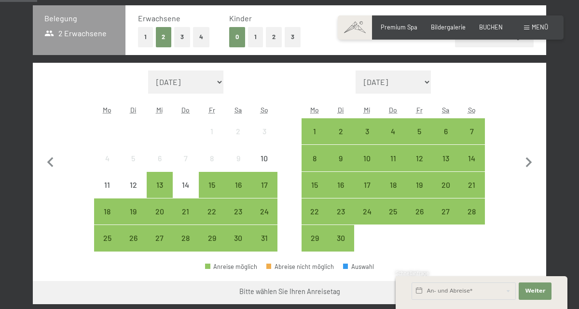
scroll to position [214, 0]
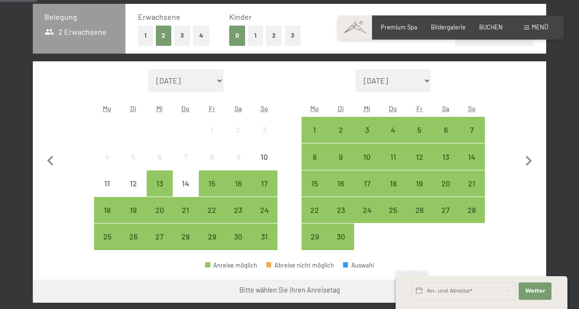
click at [263, 187] on div "17" at bounding box center [265, 192] width 24 height 24
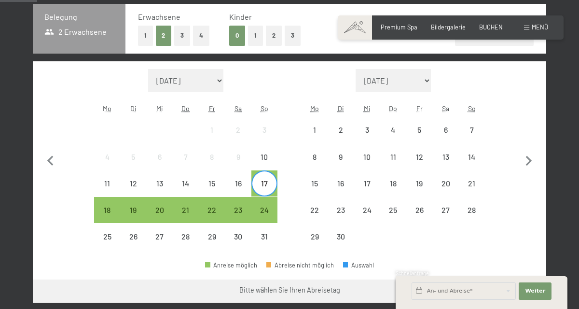
click at [212, 214] on div "22" at bounding box center [212, 218] width 24 height 24
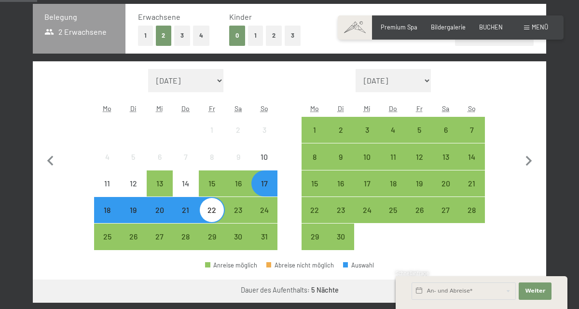
click at [271, 36] on button "2" at bounding box center [274, 36] width 16 height 20
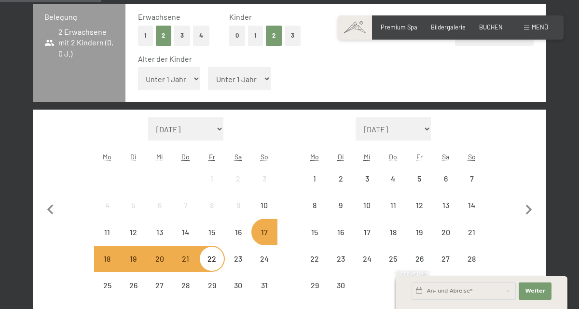
scroll to position [207, 0]
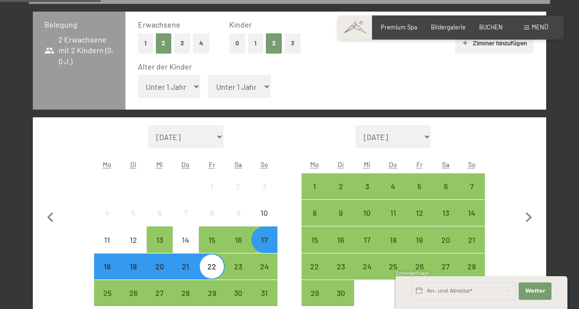
click at [290, 42] on button "3" at bounding box center [293, 43] width 16 height 20
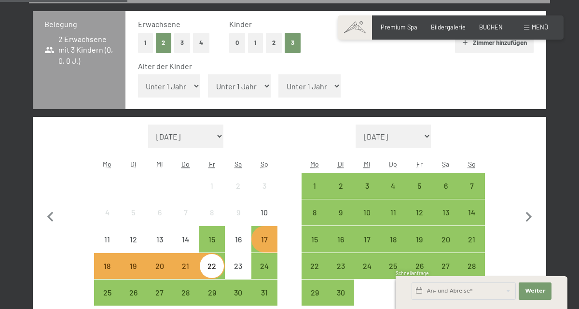
scroll to position [208, 0]
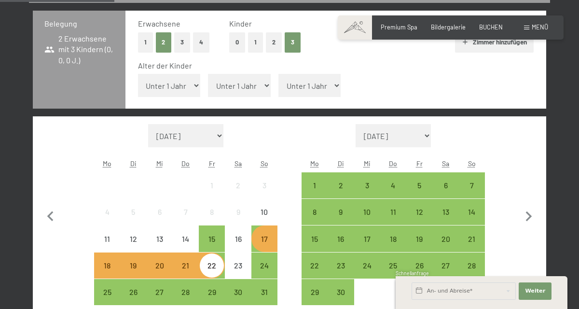
click at [277, 42] on button "2" at bounding box center [274, 42] width 16 height 20
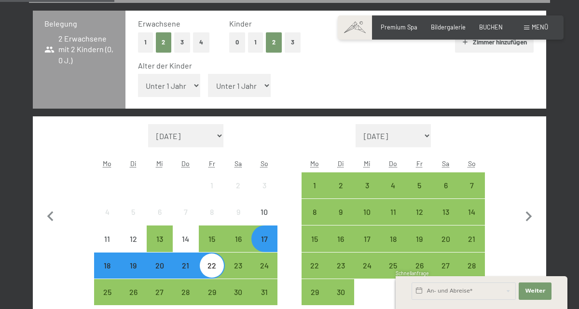
click at [160, 84] on select "Unter 1 Jahr 1 Jahr 2 Jahre 3 Jahre 4 Jahre 5 Jahre 6 Jahre 7 Jahre 8 Jahre 9 J…" at bounding box center [169, 85] width 63 height 23
select select "14"
click at [138, 74] on select "Unter 1 Jahr 1 Jahr 2 Jahre 3 Jahre 4 Jahre 5 Jahre 6 Jahre 7 Jahre 8 Jahre 9 J…" at bounding box center [169, 85] width 63 height 23
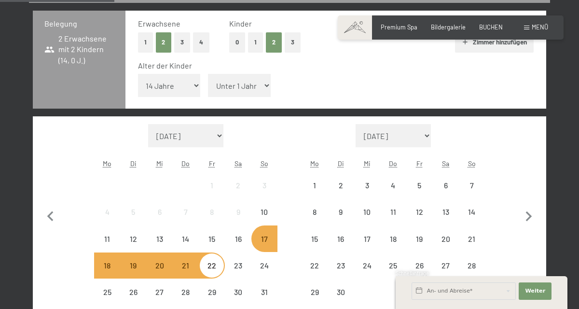
click at [229, 90] on select "Unter 1 Jahr 1 Jahr 2 Jahre 3 Jahre 4 Jahre 5 Jahre 6 Jahre 7 Jahre 8 Jahre 9 J…" at bounding box center [239, 85] width 63 height 23
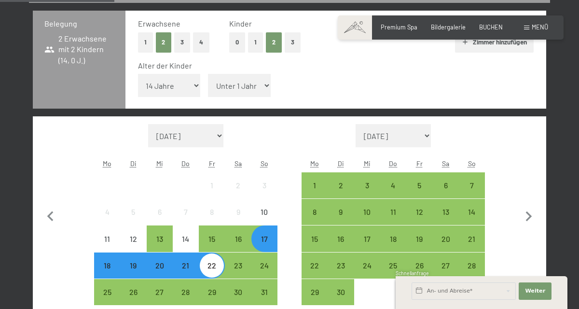
select select "7"
click at [208, 74] on select "Unter 1 Jahr 1 Jahr 2 Jahre 3 Jahre 4 Jahre 5 Jahre 6 Jahre 7 Jahre 8 Jahre 9 J…" at bounding box center [239, 85] width 63 height 23
click at [294, 39] on button "3" at bounding box center [293, 42] width 16 height 20
select select "0"
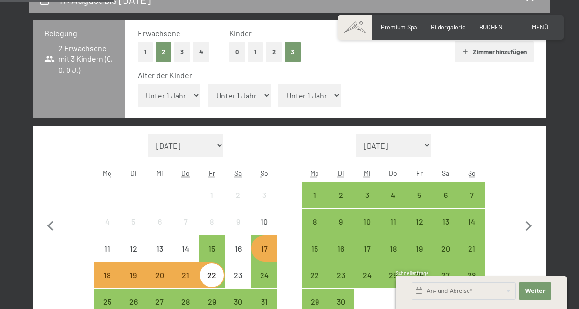
scroll to position [196, 0]
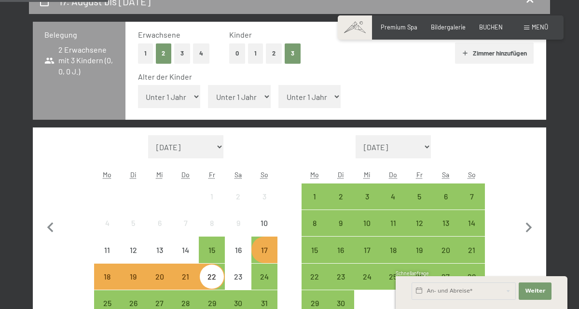
click at [273, 53] on button "2" at bounding box center [274, 53] width 16 height 20
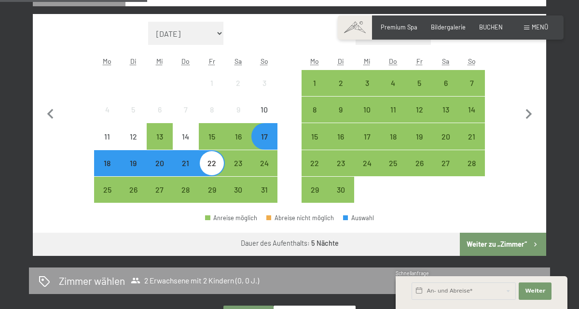
click at [493, 244] on button "Weiter zu „Zimmer“" at bounding box center [503, 244] width 86 height 23
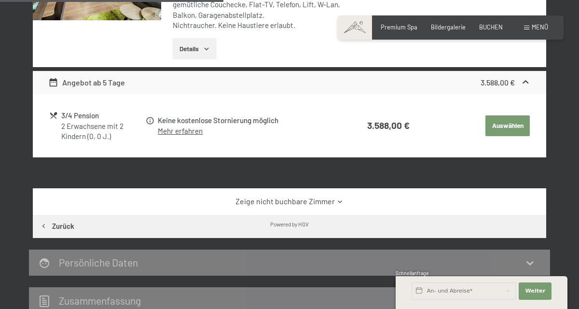
scroll to position [342, 0]
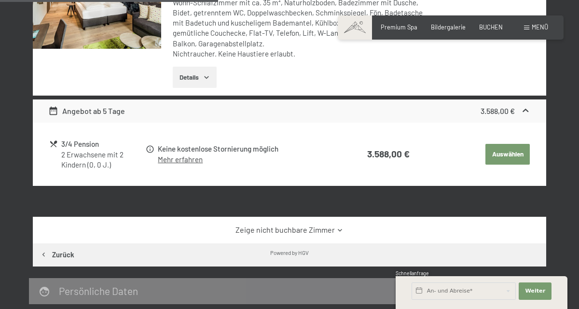
click at [301, 232] on link "Zeige nicht buchbare Zimmer" at bounding box center [289, 229] width 483 height 11
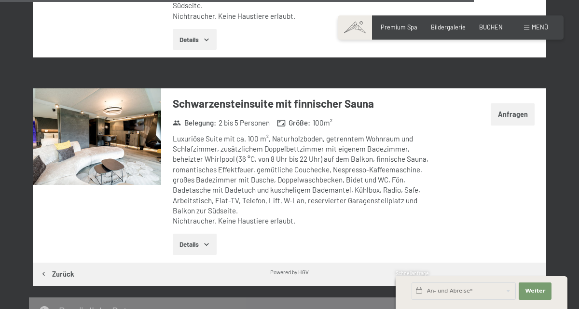
scroll to position [2584, 0]
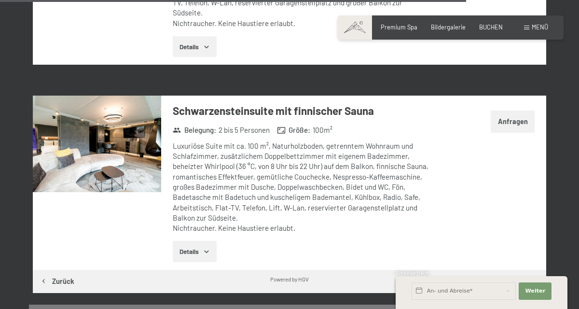
click at [94, 128] on img at bounding box center [97, 144] width 128 height 97
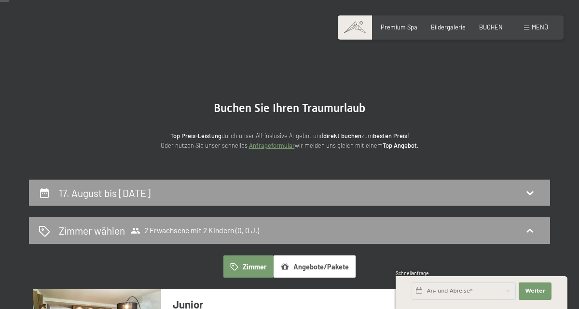
scroll to position [0, 0]
